Goal: Information Seeking & Learning: Learn about a topic

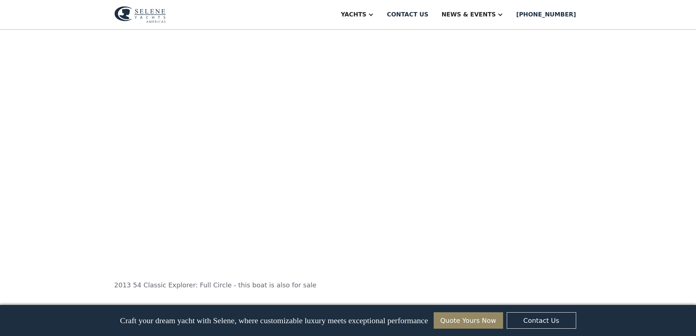
scroll to position [767, 0]
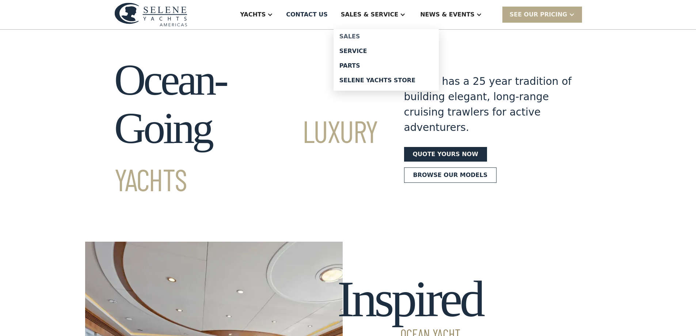
click at [378, 38] on div "Sales" at bounding box center [385, 37] width 93 height 6
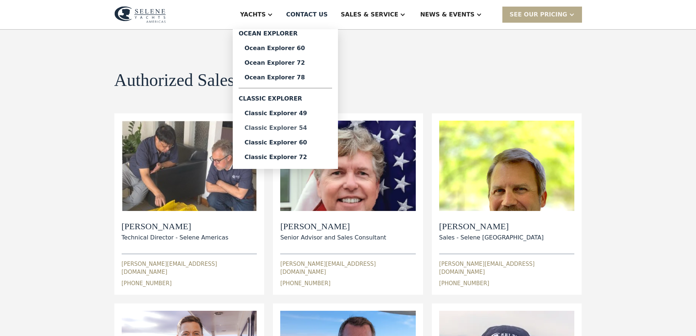
click at [321, 128] on div "Classic Explorer 54" at bounding box center [285, 128] width 82 height 6
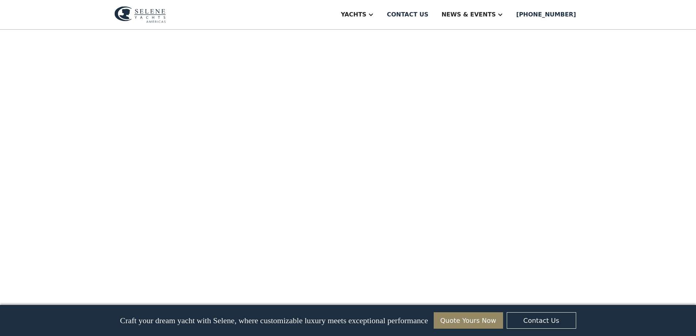
scroll to position [1741, 0]
